Goal: Information Seeking & Learning: Find specific fact

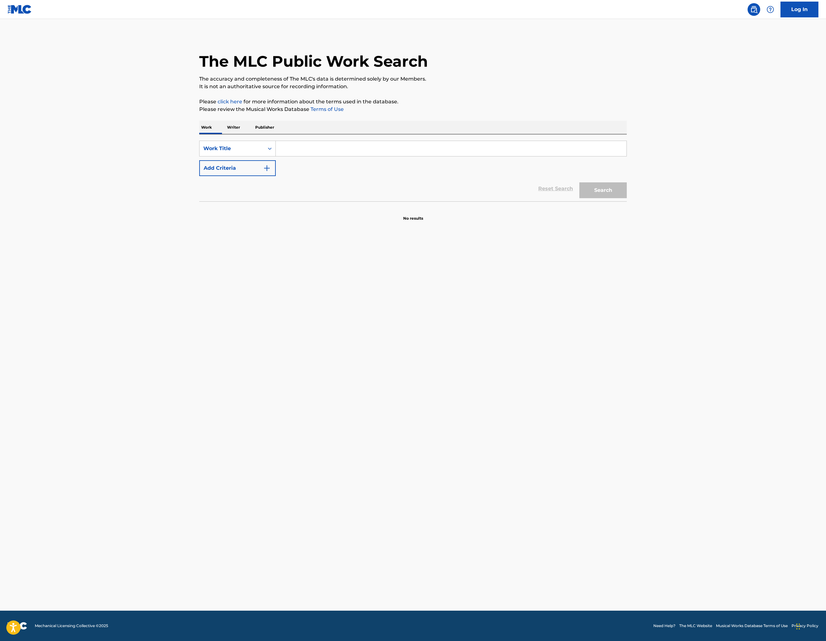
click at [276, 156] on input "Search Form" at bounding box center [451, 148] width 351 height 15
type input "fight! Smash! Win!"
click at [199, 176] on button "Add Criteria" at bounding box center [237, 168] width 77 height 16
click at [276, 176] on input "Search Form" at bounding box center [445, 168] width 339 height 15
type input "[PERSON_NAME]"
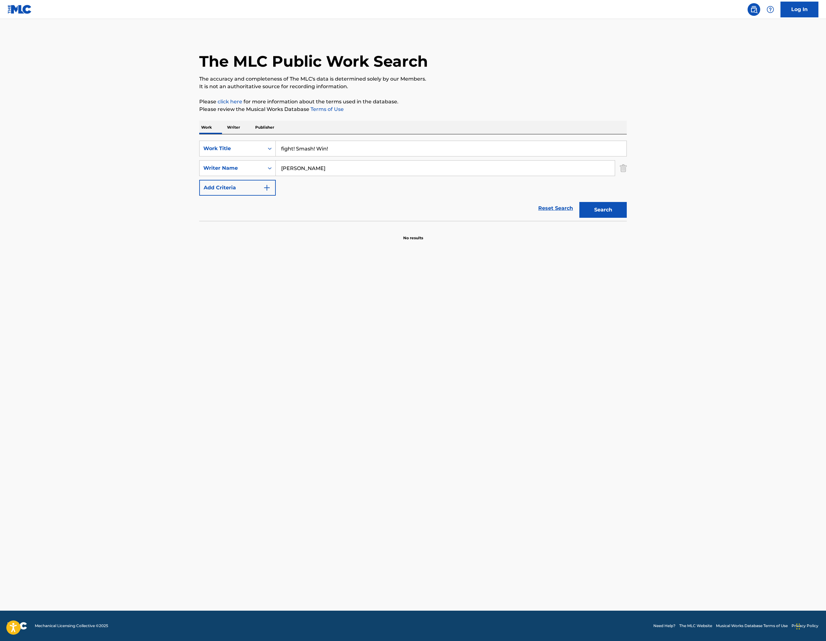
click at [627, 218] on button "Search" at bounding box center [602, 210] width 47 height 16
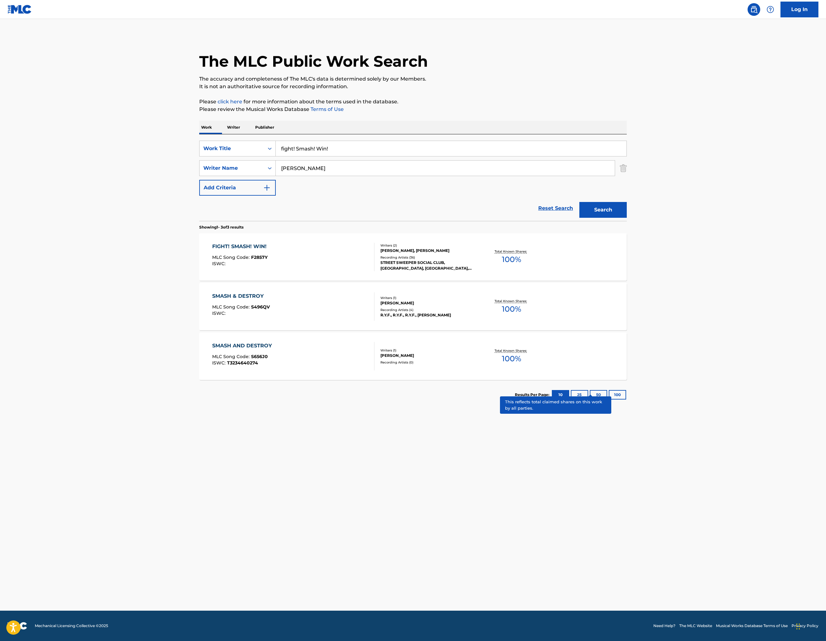
click at [528, 254] on p "Total Known Shares:" at bounding box center [511, 251] width 34 height 5
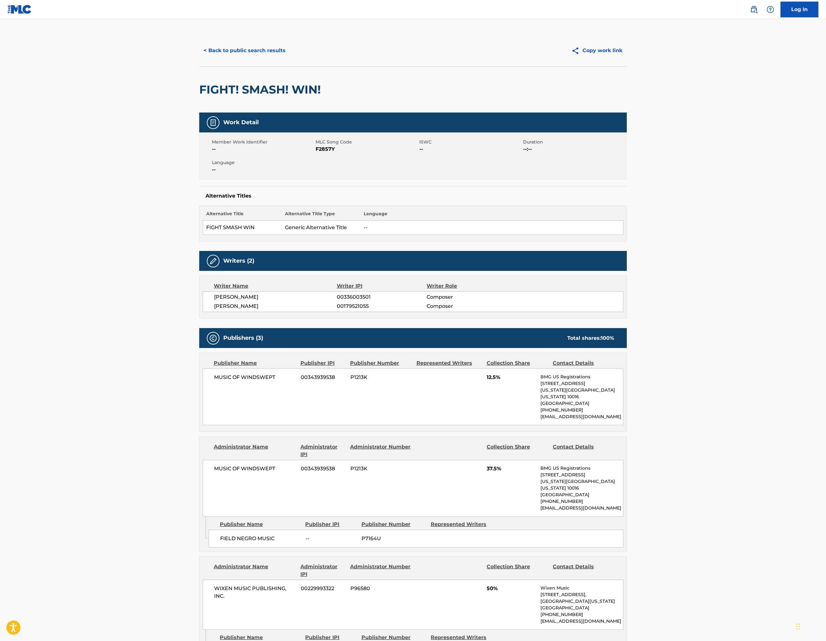
click at [199, 58] on button "< Back to public search results" at bounding box center [244, 51] width 91 height 16
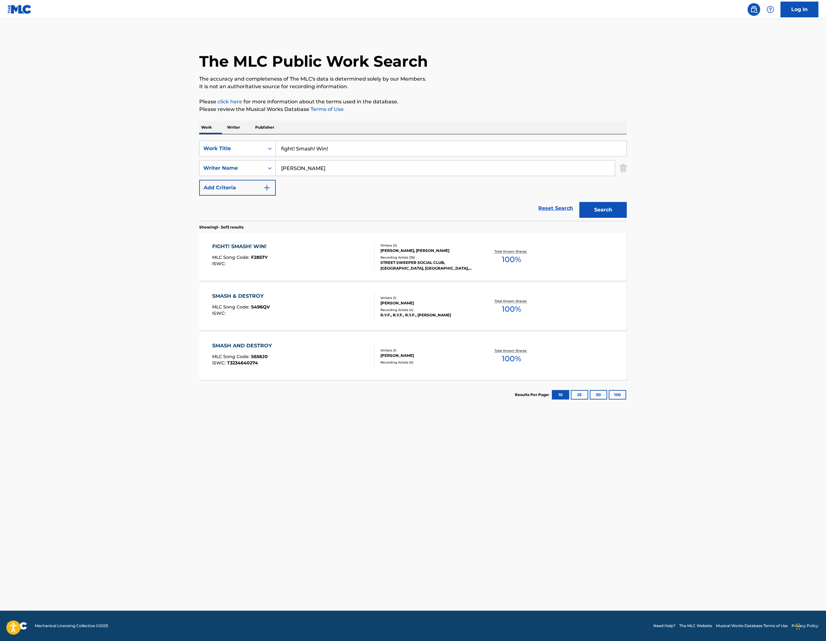
drag, startPoint x: 250, startPoint y: 224, endPoint x: 61, endPoint y: 210, distance: 189.6
click at [199, 210] on div "SearchWithCriteria422d5a52-589d-432e-9587-aa4ae85b3e4d Work Title fight! Smash!…" at bounding box center [412, 177] width 427 height 87
drag, startPoint x: 230, startPoint y: 222, endPoint x: 141, endPoint y: 204, distance: 91.0
click at [199, 204] on div "SearchWithCriteria422d5a52-589d-432e-9587-aa4ae85b3e4d Work Title fight! Smash!…" at bounding box center [412, 177] width 427 height 87
type input "the road I must travel"
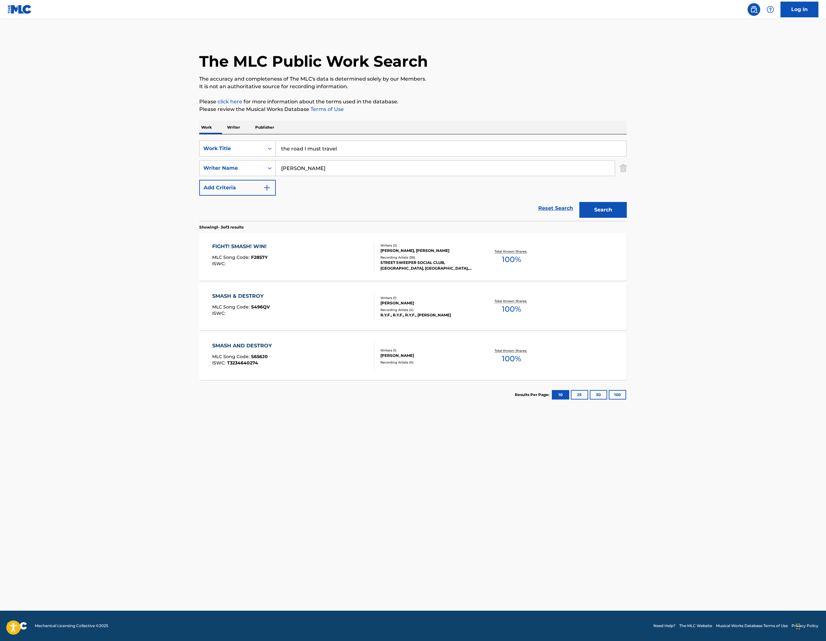
click at [627, 218] on button "Search" at bounding box center [602, 210] width 47 height 16
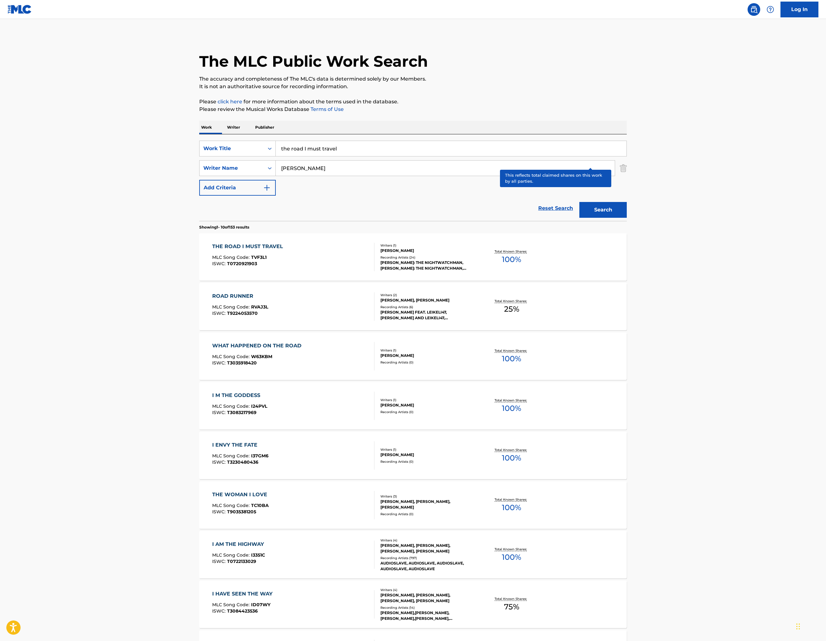
click at [528, 254] on p "Total Known Shares:" at bounding box center [511, 251] width 34 height 5
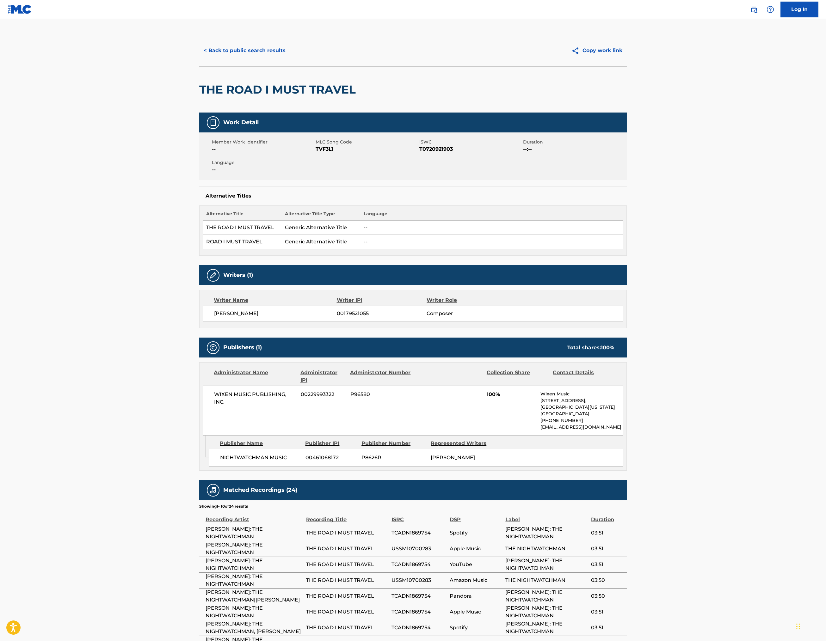
click at [199, 58] on button "< Back to public search results" at bounding box center [244, 51] width 91 height 16
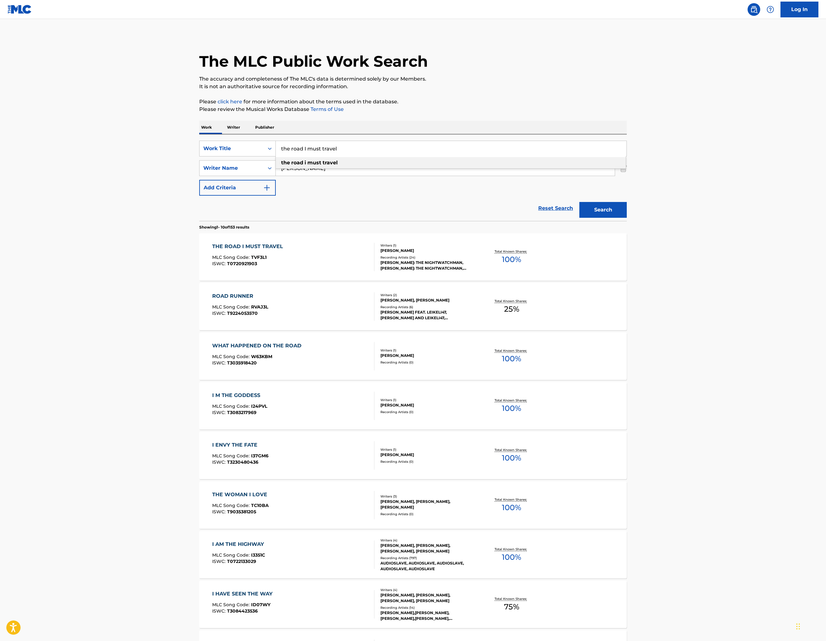
drag, startPoint x: 249, startPoint y: 227, endPoint x: 135, endPoint y: 200, distance: 117.0
click at [199, 200] on div "Work Writer Publisher SearchWithCriteria422d5a52-589d-432e-9587-aa4ae85b3e4d Wo…" at bounding box center [412, 440] width 427 height 639
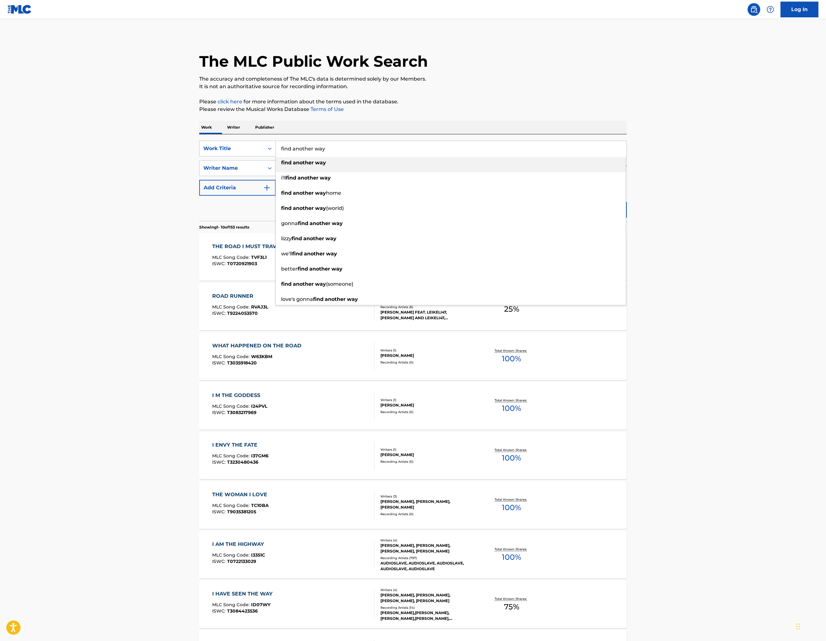
type input "find another way"
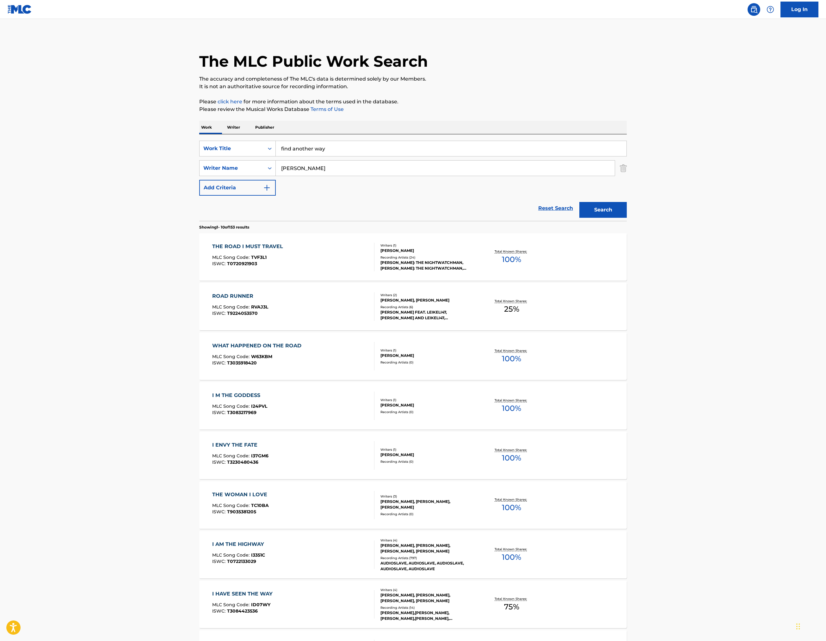
click at [199, 196] on button "Add Criteria" at bounding box center [237, 188] width 77 height 16
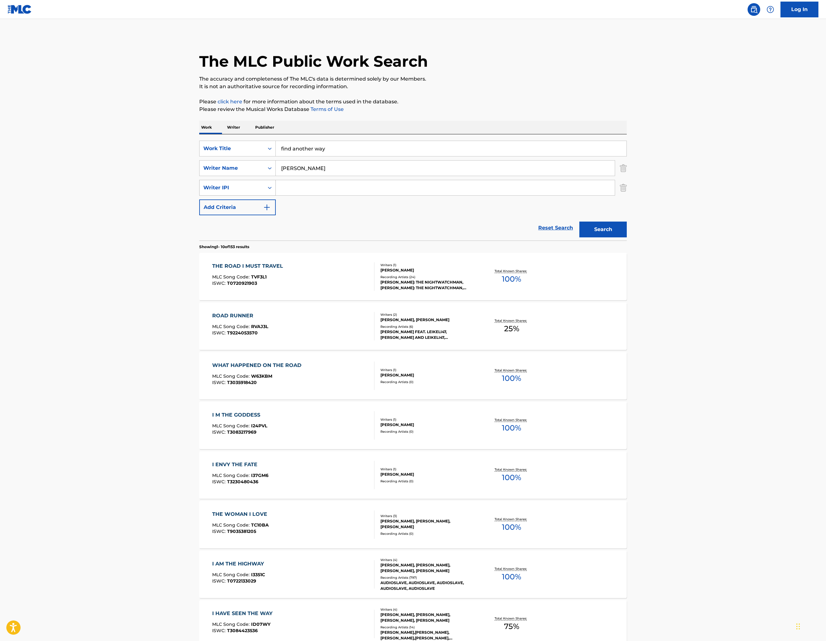
click at [264, 193] on div "Search Form" at bounding box center [269, 187] width 11 height 11
click at [627, 237] on button "Search" at bounding box center [602, 230] width 47 height 16
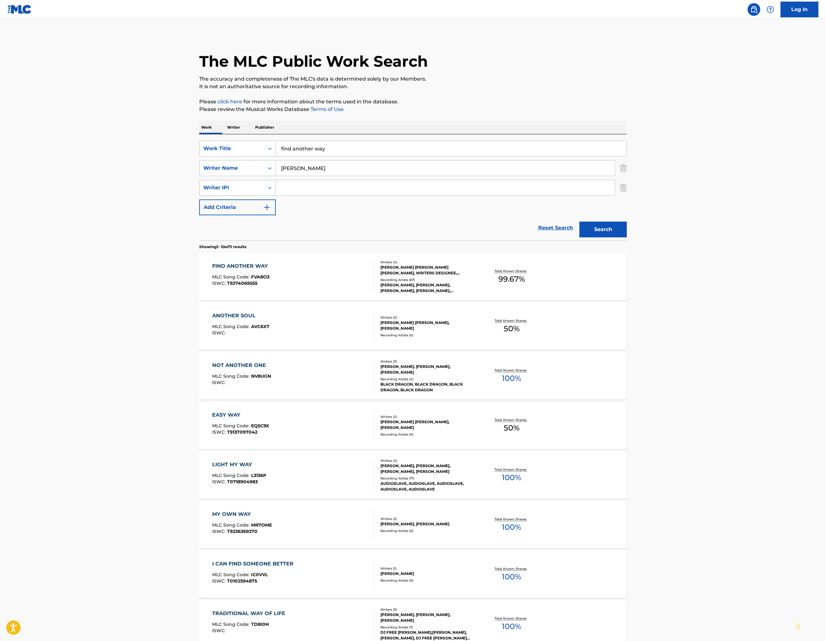
click at [266, 191] on icon "Search Form" at bounding box center [269, 188] width 6 height 6
click at [264, 193] on div "Search Form" at bounding box center [269, 187] width 11 height 11
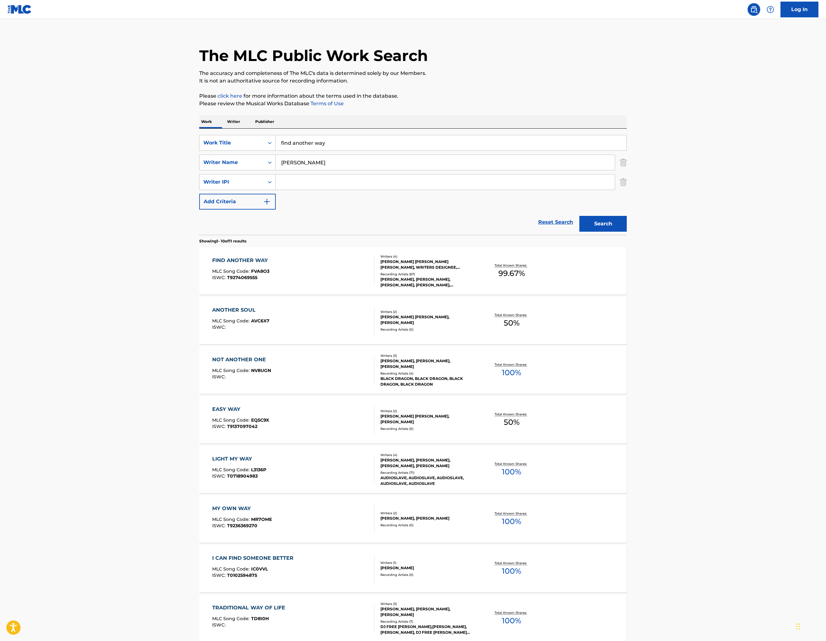
scroll to position [13, 0]
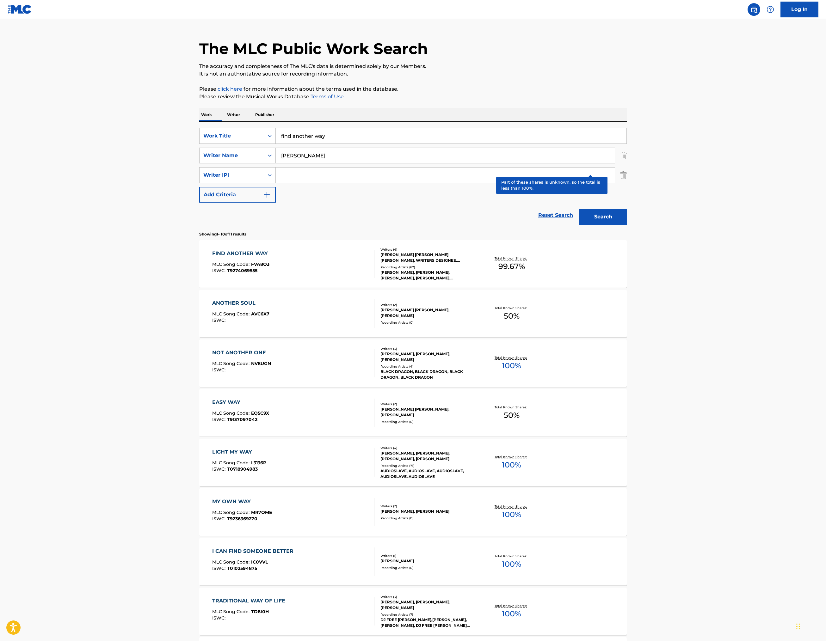
click at [528, 261] on p "Total Known Shares:" at bounding box center [511, 258] width 34 height 5
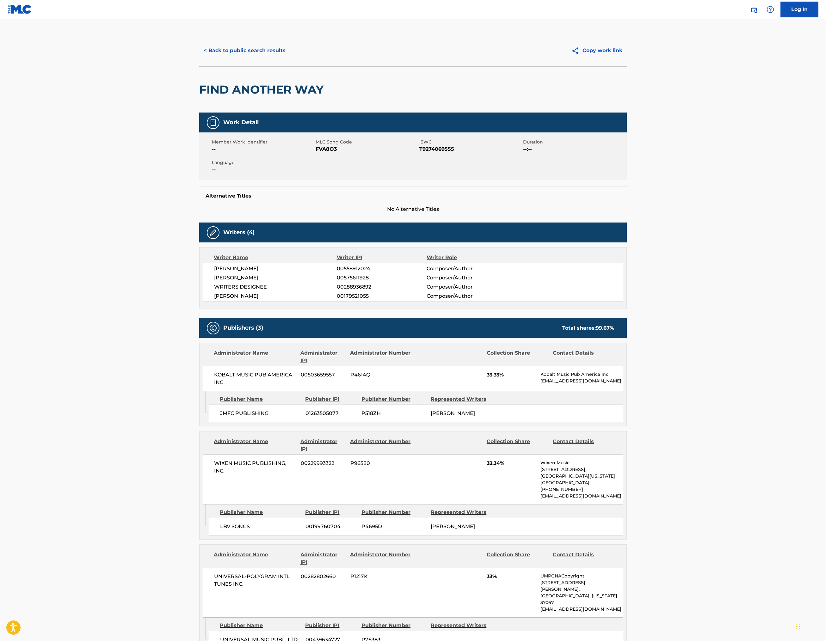
click at [199, 58] on button "< Back to public search results" at bounding box center [244, 51] width 91 height 16
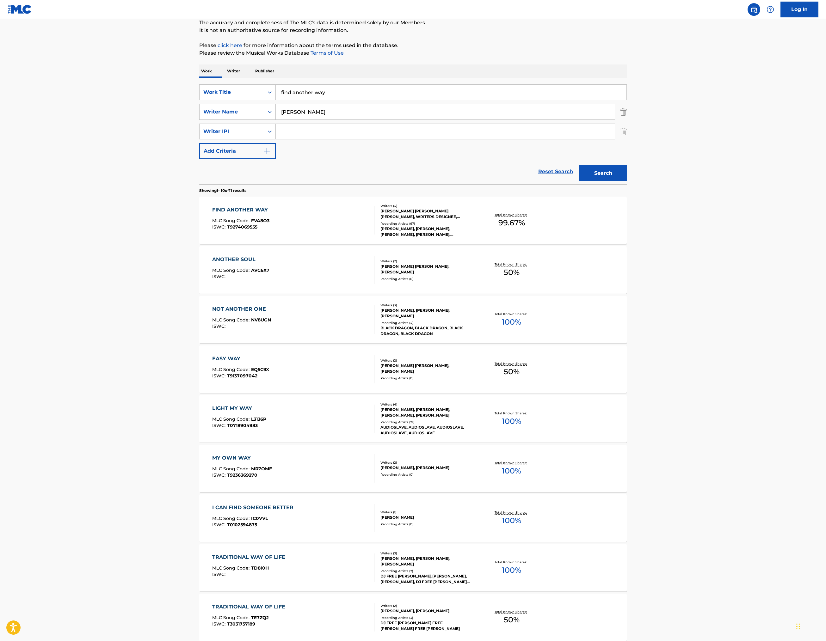
scroll to position [95, 0]
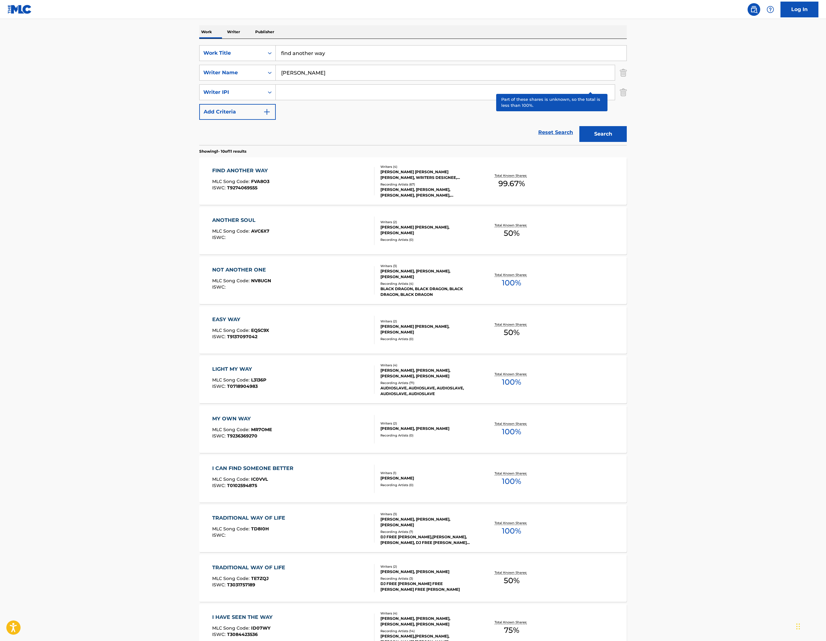
click at [528, 178] on p "Total Known Shares:" at bounding box center [511, 175] width 34 height 5
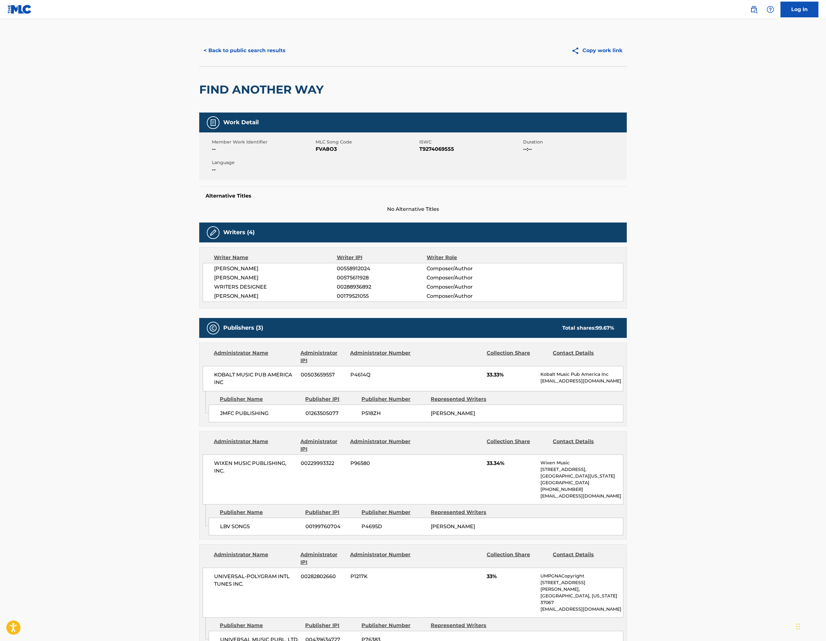
click at [199, 58] on button "< Back to public search results" at bounding box center [244, 51] width 91 height 16
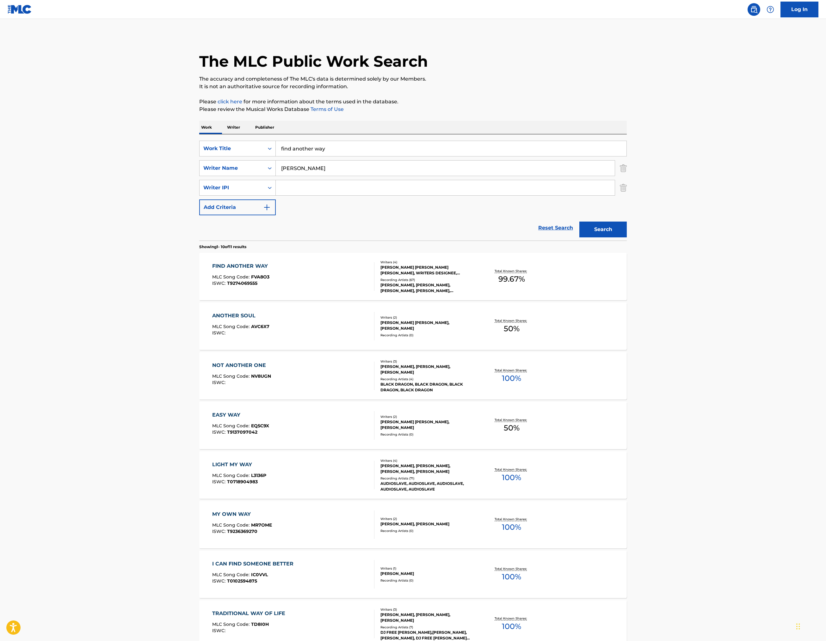
scroll to position [95, 0]
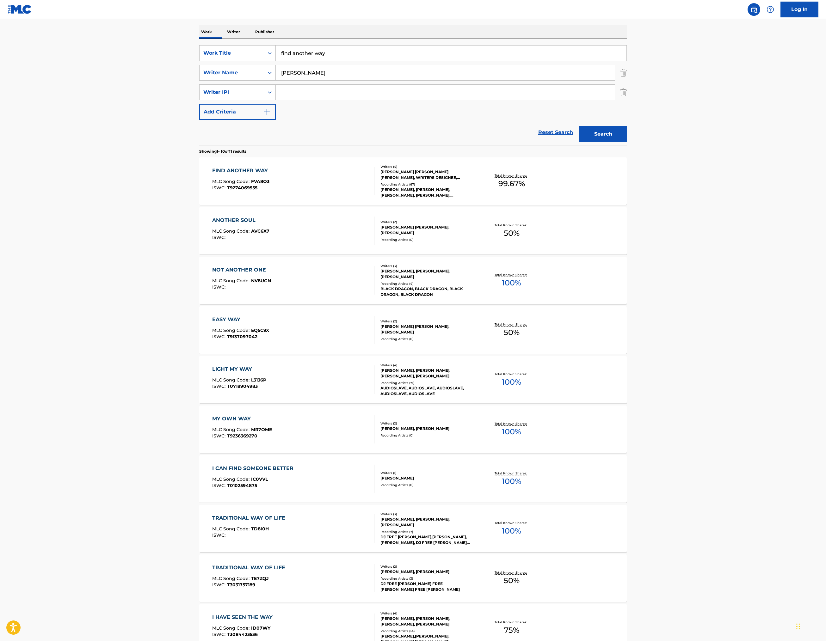
drag, startPoint x: 240, startPoint y: 135, endPoint x: 106, endPoint y: 101, distance: 138.8
click at [199, 101] on div "Work Writer Publisher SearchWithCriteria422d5a52-589d-432e-9587-aa4ae85b3e4d Wo…" at bounding box center [412, 354] width 427 height 659
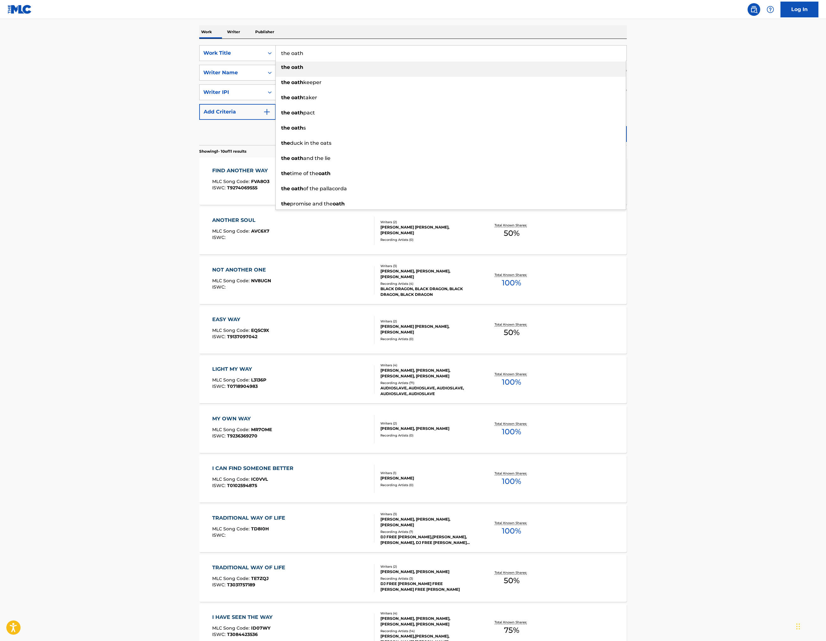
type input "the oath"
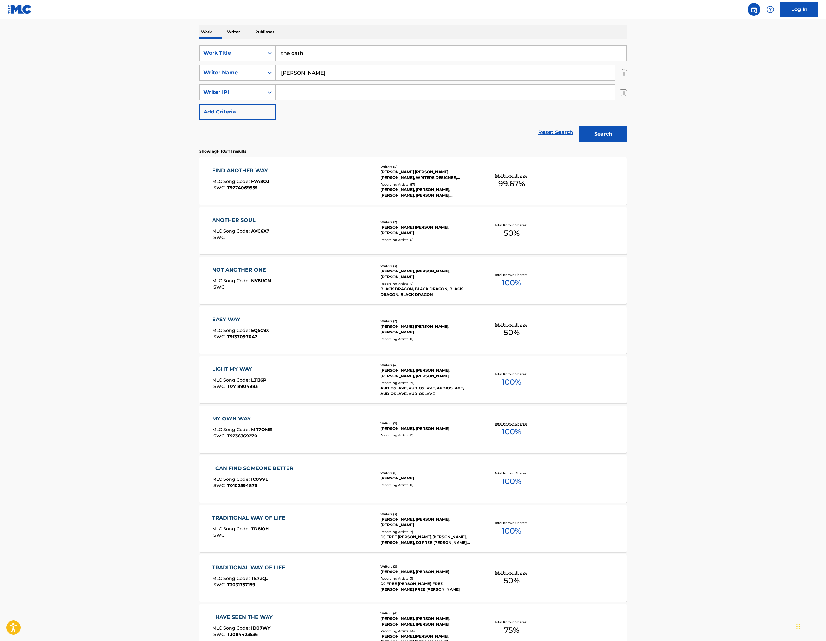
click at [627, 142] on button "Search" at bounding box center [602, 134] width 47 height 16
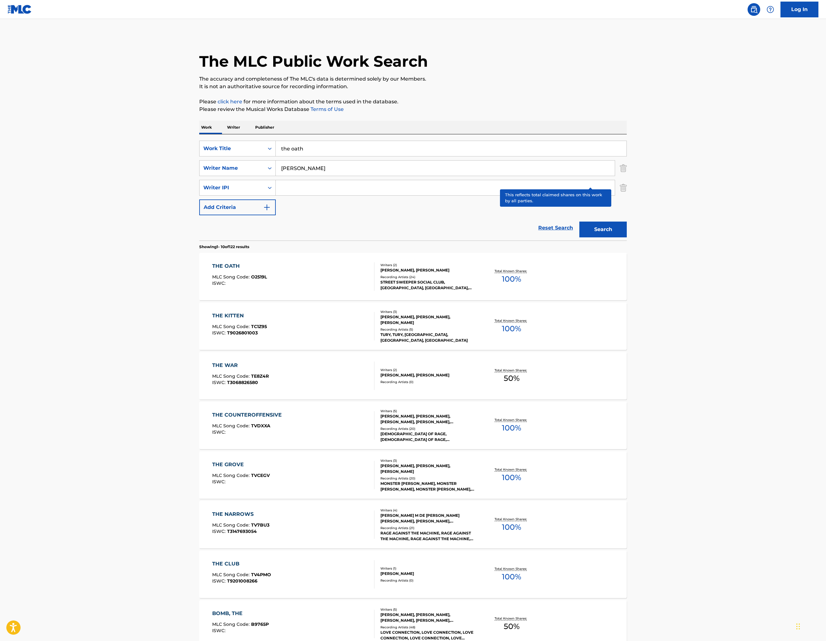
click at [528, 273] on p "Total Known Shares:" at bounding box center [511, 271] width 34 height 5
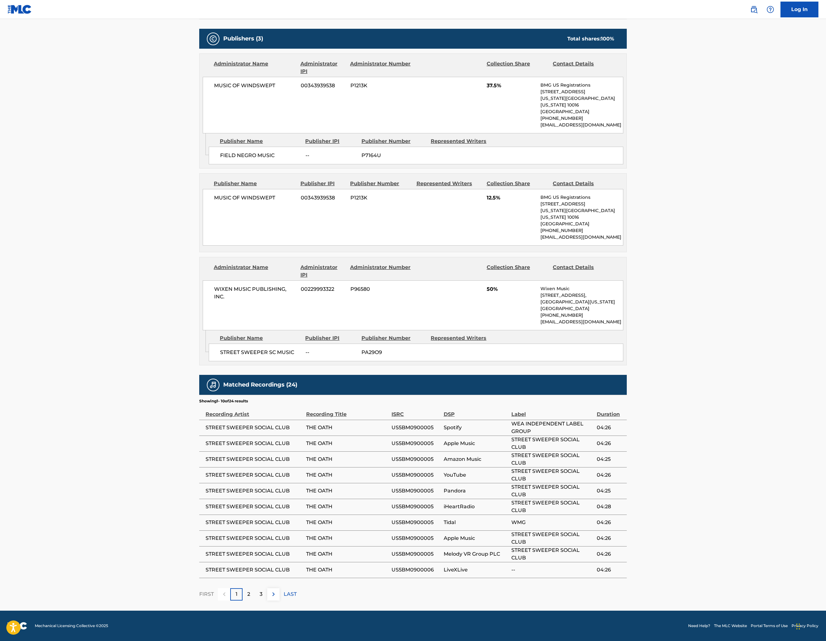
scroll to position [412, 0]
